Goal: Find specific page/section: Find specific page/section

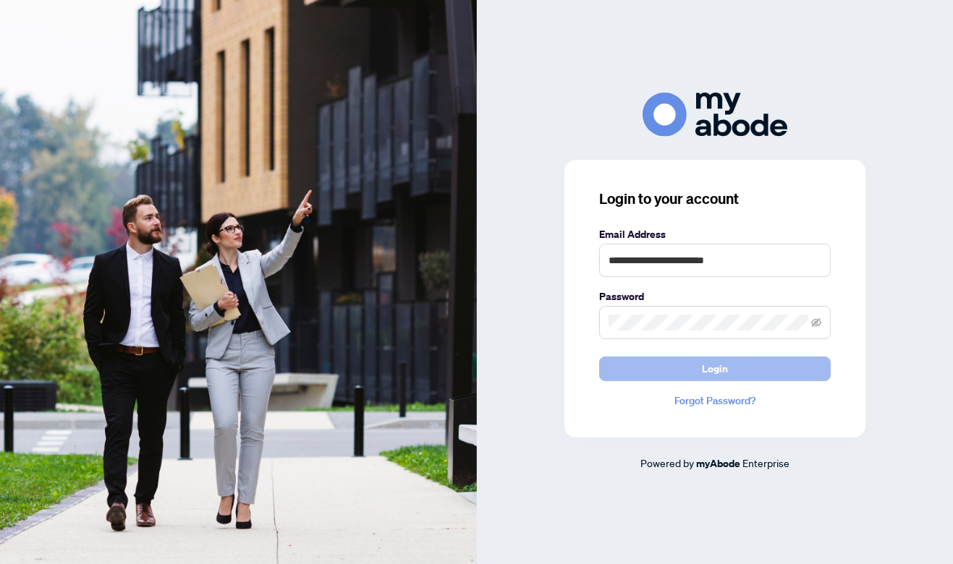
click at [732, 360] on button "Login" at bounding box center [715, 369] width 232 height 25
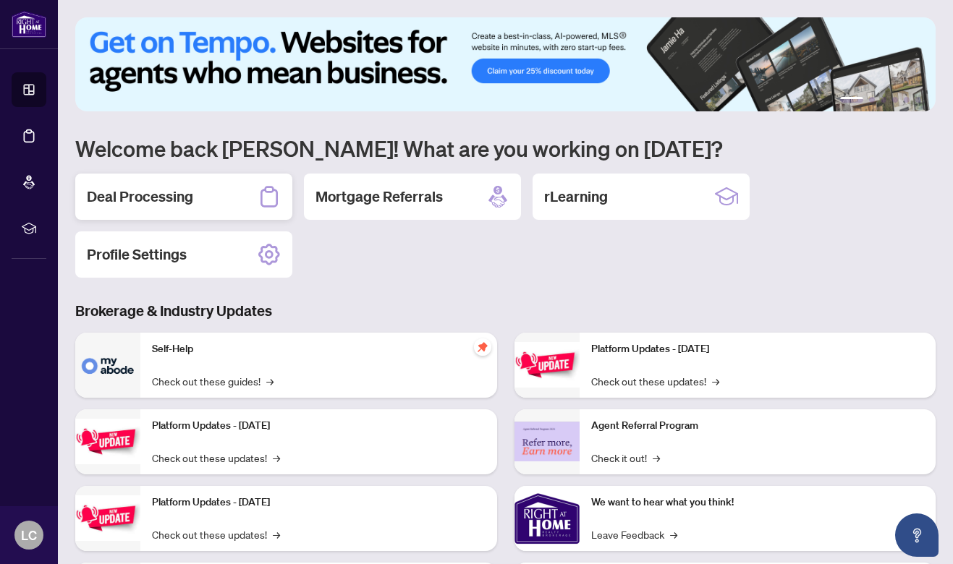
click at [212, 196] on div "Deal Processing" at bounding box center [183, 197] width 217 height 46
